Goal: Task Accomplishment & Management: Complete application form

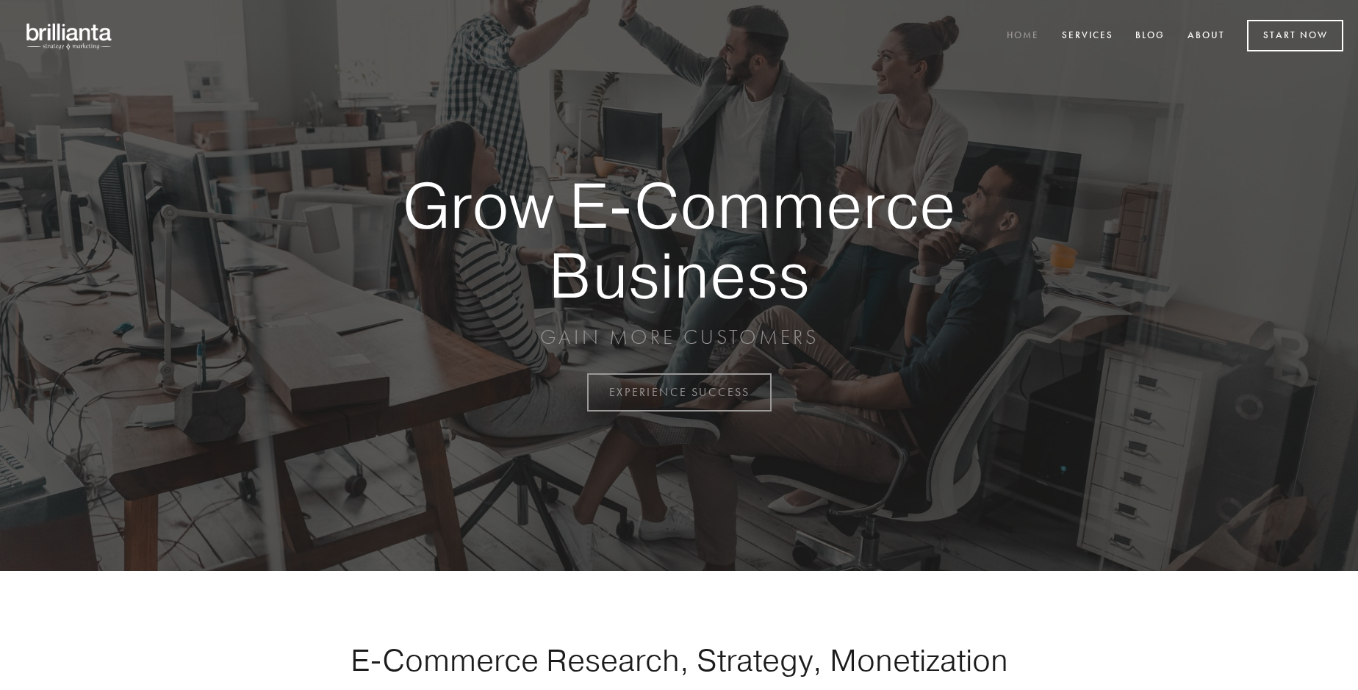
scroll to position [3851, 0]
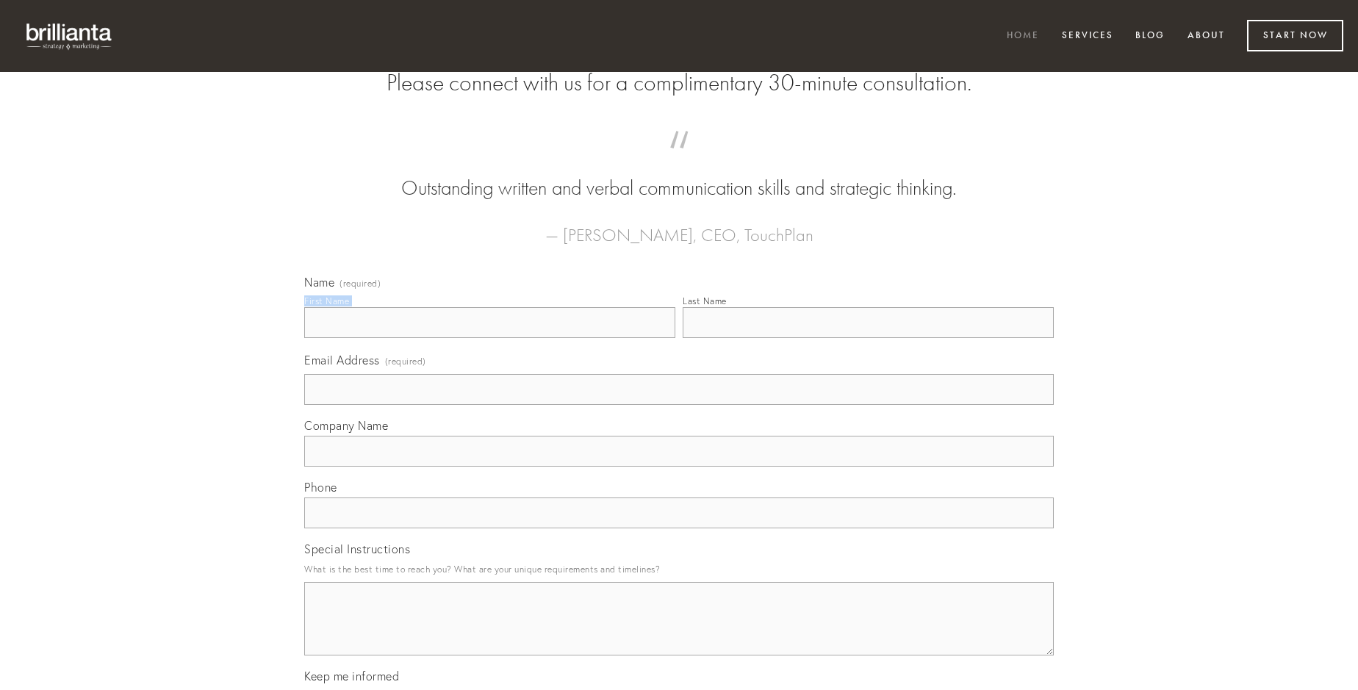
type input "[PERSON_NAME]"
click at [868, 338] on input "Last Name" at bounding box center [867, 322] width 371 height 31
type input "[PERSON_NAME]"
click at [679, 405] on input "Email Address (required)" at bounding box center [678, 389] width 749 height 31
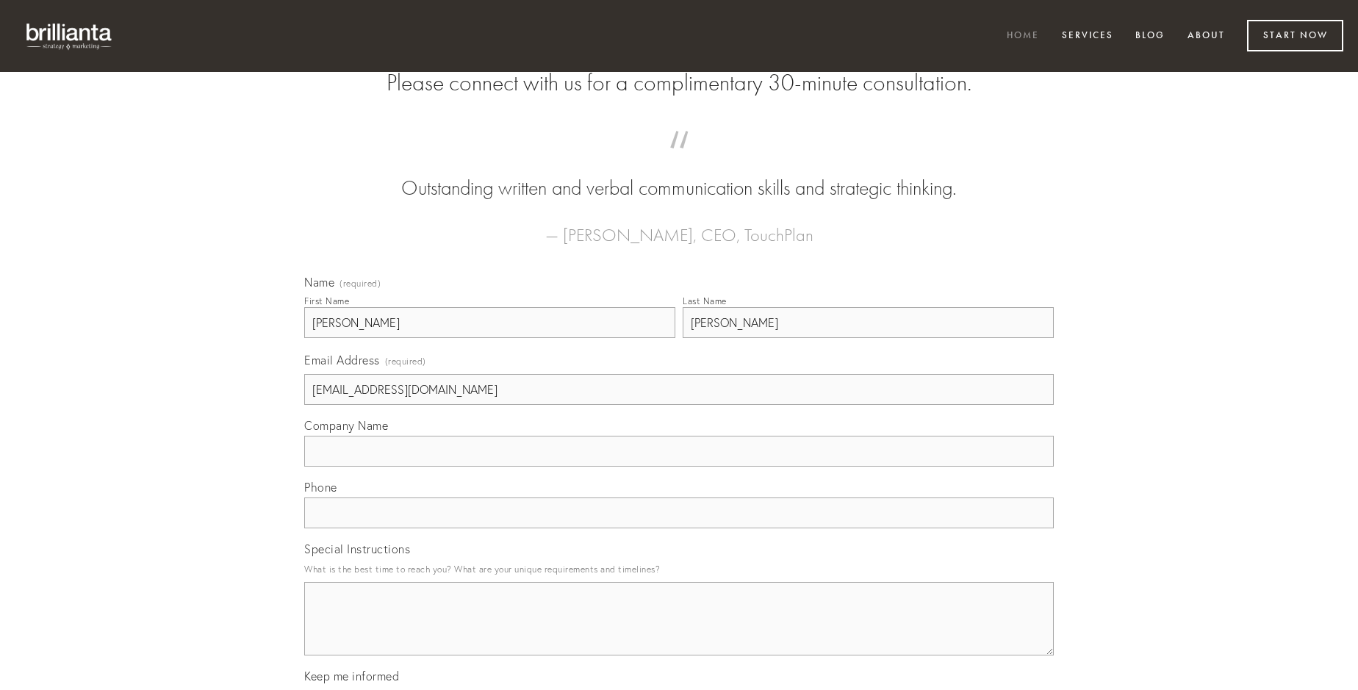
type input "[EMAIL_ADDRESS][DOMAIN_NAME]"
click at [679, 466] on input "Company Name" at bounding box center [678, 451] width 749 height 31
type input "vitium"
click at [679, 528] on input "text" at bounding box center [678, 512] width 749 height 31
click at [679, 632] on textarea "Special Instructions" at bounding box center [678, 618] width 749 height 73
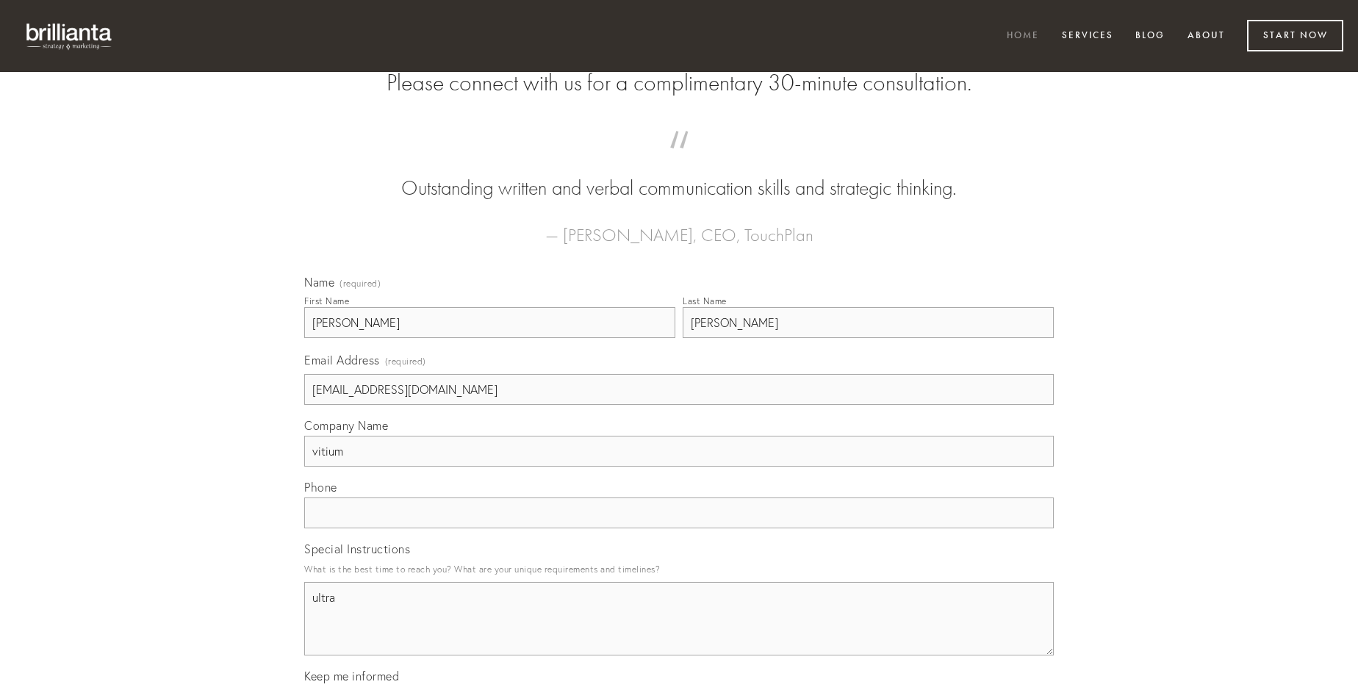
type textarea "ultra"
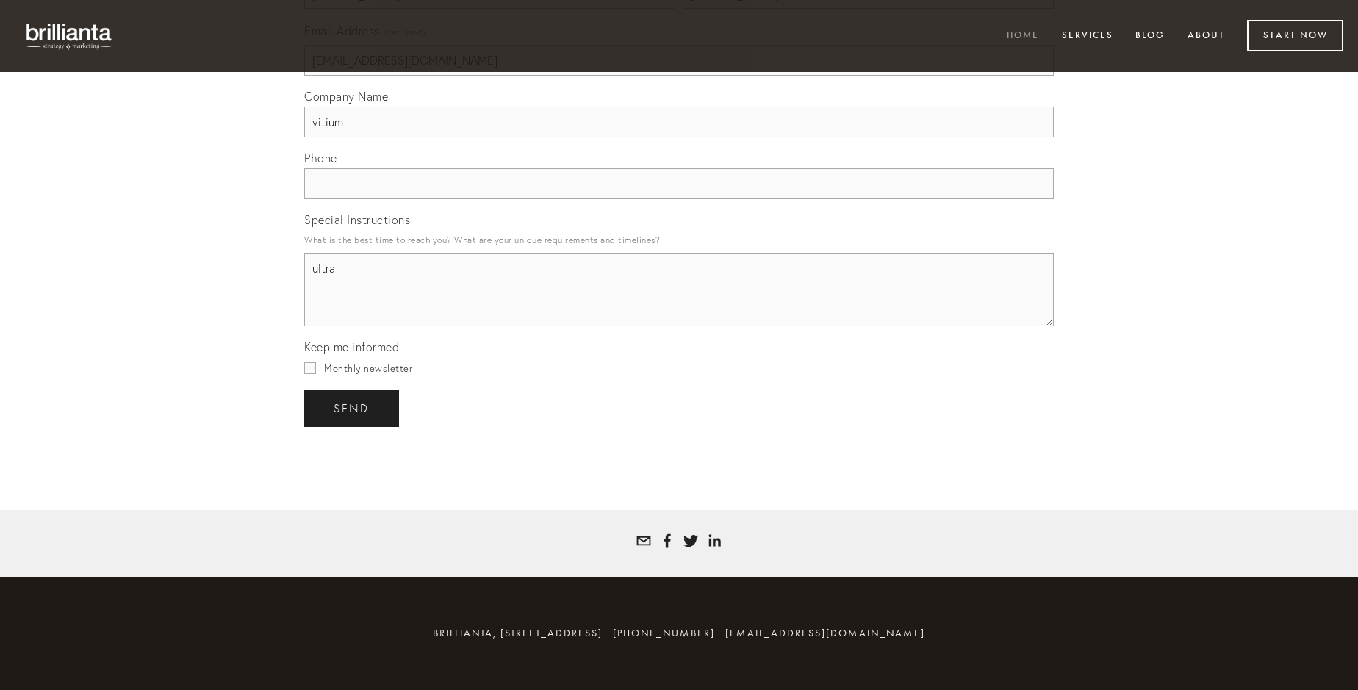
click at [353, 408] on span "send" at bounding box center [352, 408] width 36 height 13
